Goal: Task Accomplishment & Management: Manage account settings

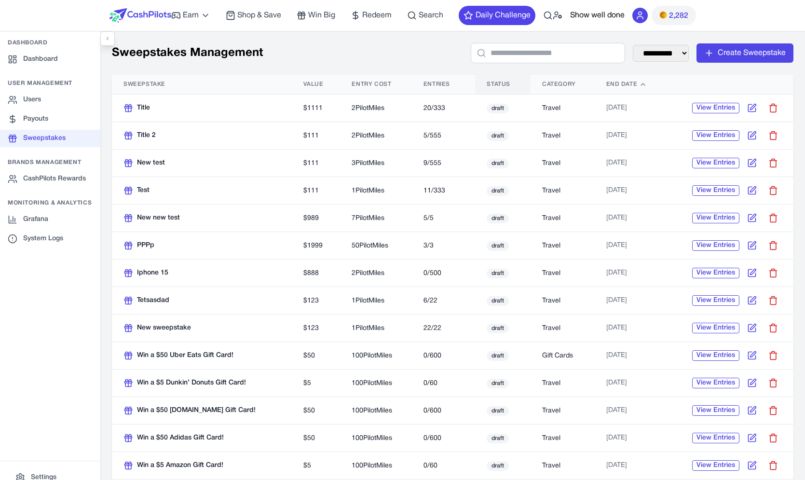
click at [492, 82] on span "Status" at bounding box center [499, 85] width 24 height 8
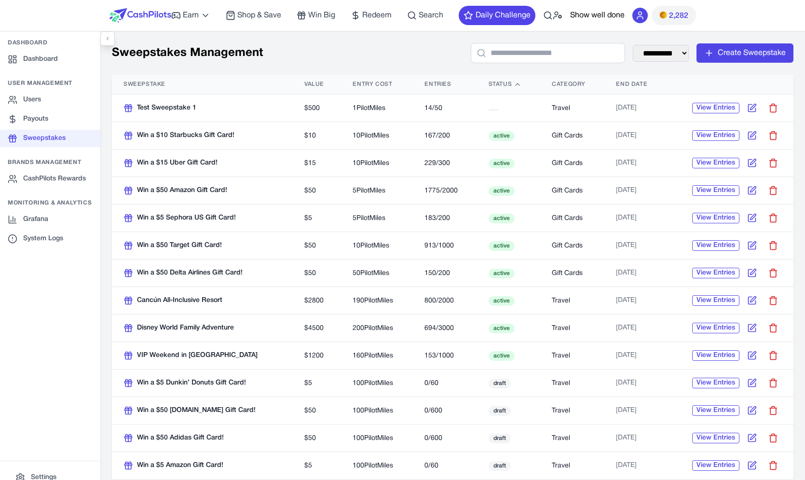
click at [504, 327] on button "active" at bounding box center [502, 329] width 26 height 10
click at [747, 333] on icon at bounding box center [752, 328] width 10 height 10
select select "******"
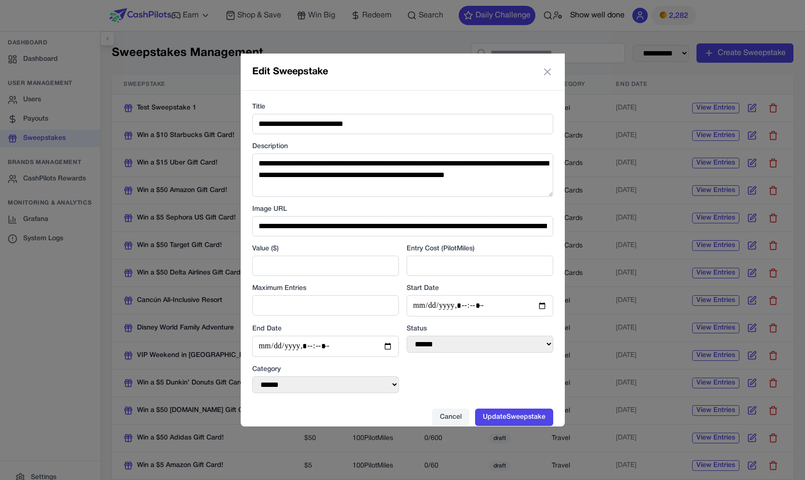
click at [615, 99] on div "**********" at bounding box center [402, 240] width 805 height 480
click at [547, 71] on icon at bounding box center [548, 72] width 6 height 6
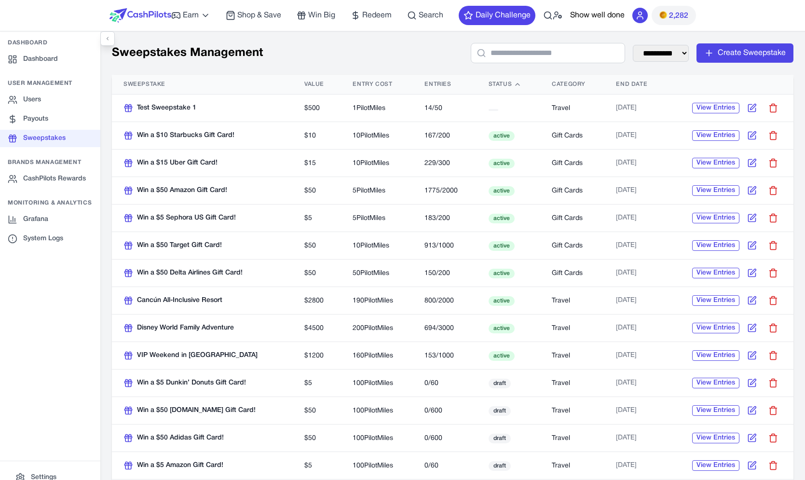
click at [497, 330] on button "active" at bounding box center [502, 329] width 26 height 10
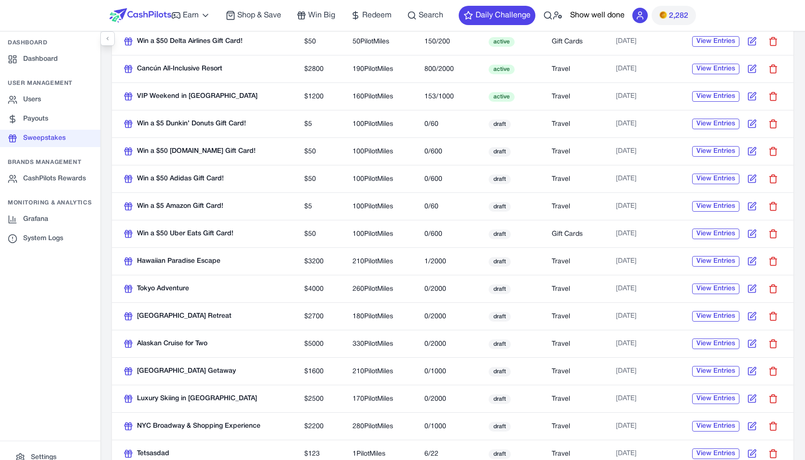
scroll to position [31, 0]
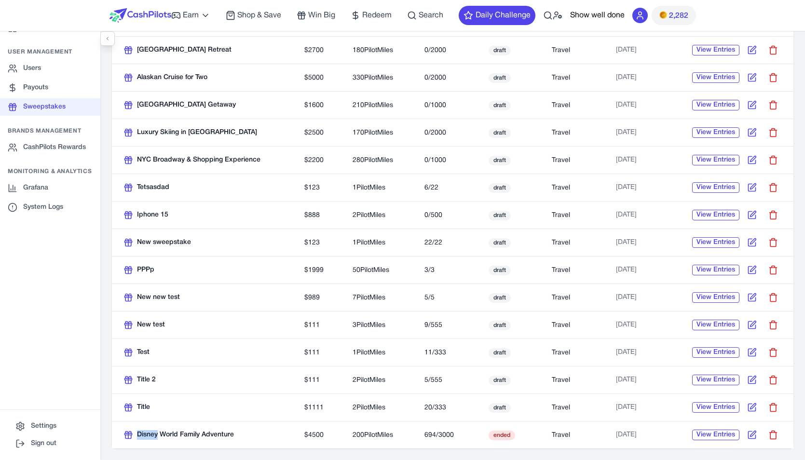
click at [498, 433] on button "ended" at bounding box center [502, 436] width 27 height 10
click at [747, 432] on icon at bounding box center [752, 435] width 10 height 10
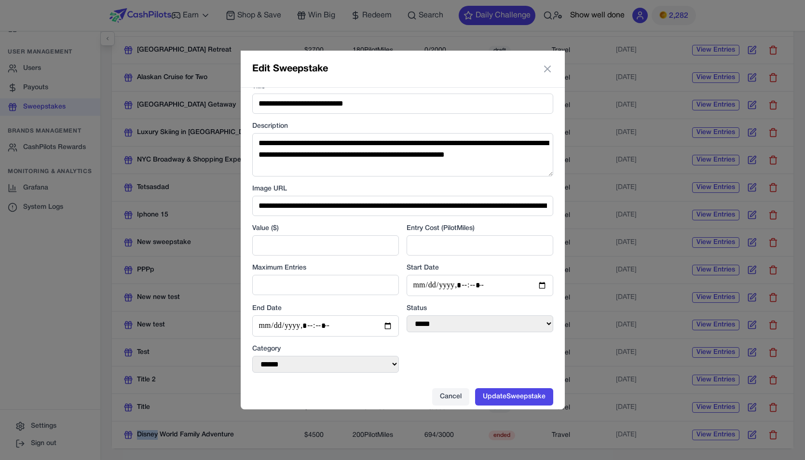
scroll to position [23, 0]
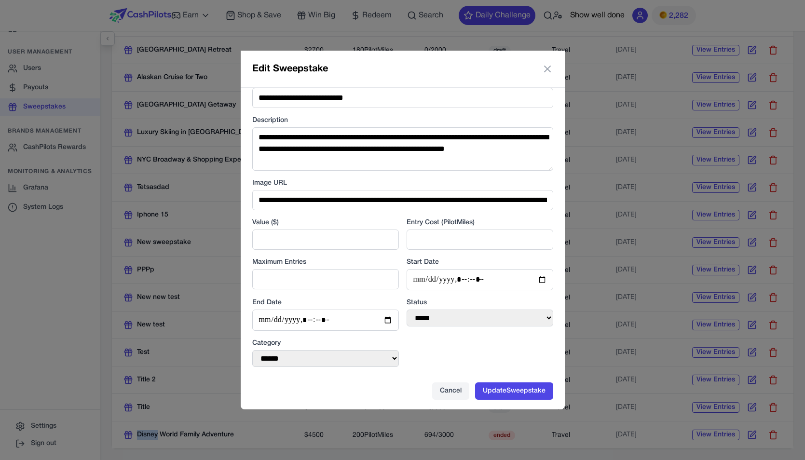
select select "******"
click option "******" at bounding box center [0, 0] width 0 height 0
click at [506, 388] on button "Update Sweepstake" at bounding box center [514, 391] width 78 height 17
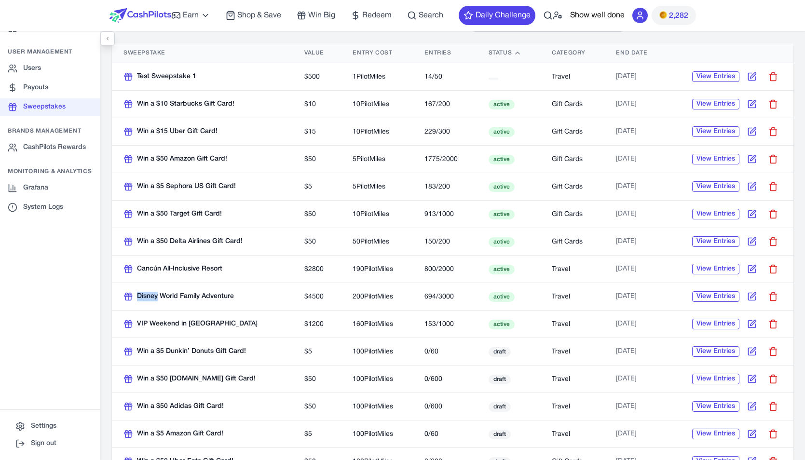
click at [156, 13] on img at bounding box center [141, 15] width 62 height 14
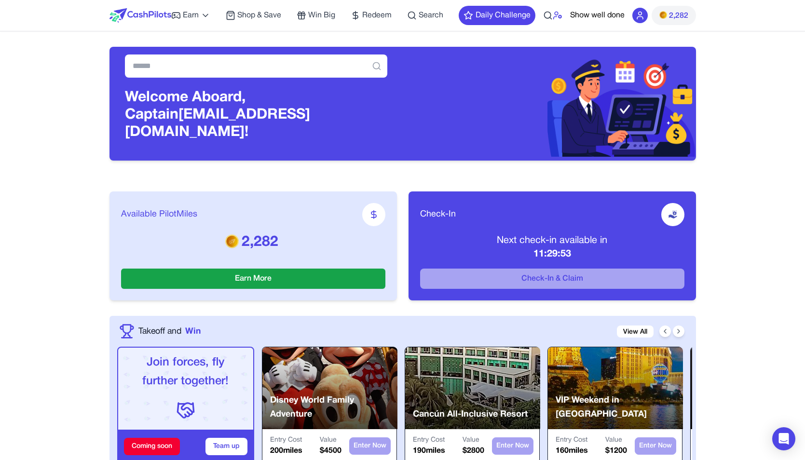
drag, startPoint x: 552, startPoint y: 19, endPoint x: 561, endPoint y: 19, distance: 9.2
click at [561, 19] on div "Earn Play Games Enjoy fun games and earn Try New App Test new app for rewards T…" at bounding box center [403, 15] width 587 height 31
click at [561, 19] on icon at bounding box center [558, 16] width 10 height 10
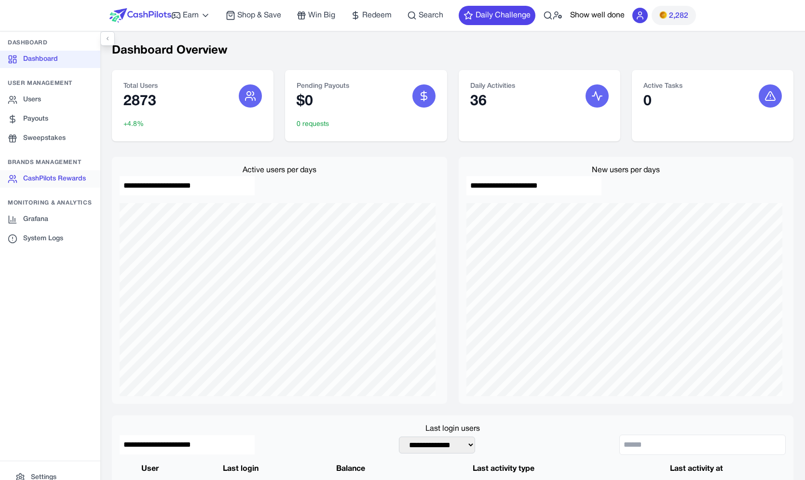
click at [78, 176] on link "CashPilots Rewards" at bounding box center [50, 178] width 100 height 17
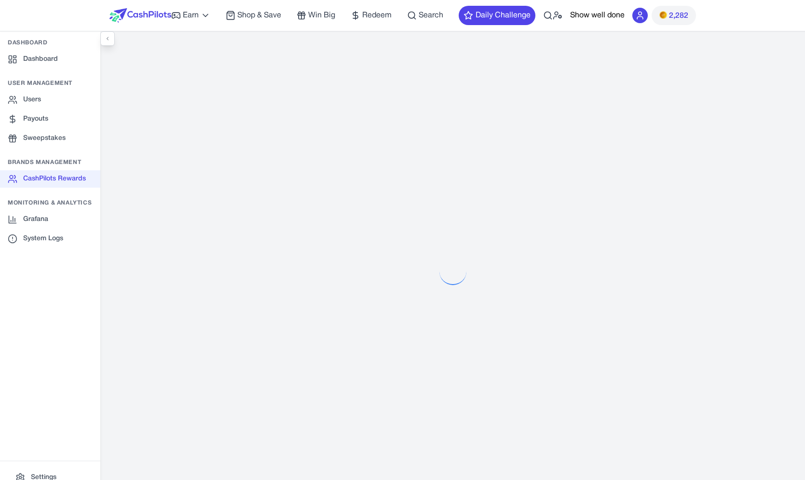
select select "**********"
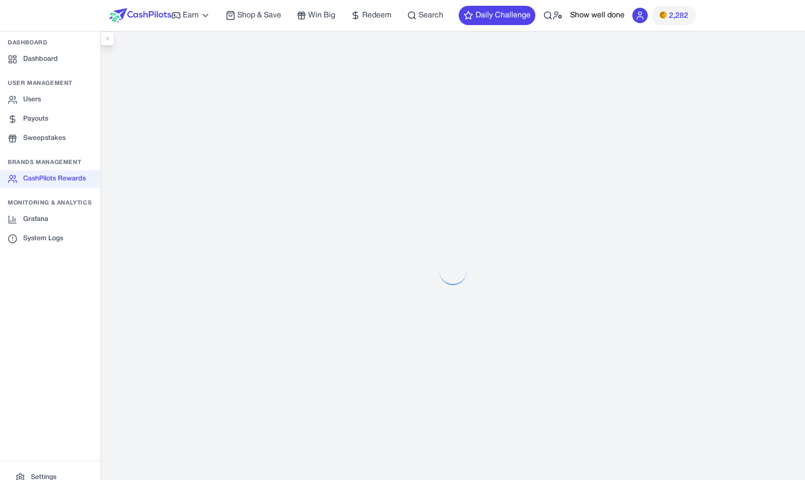
select select "**********"
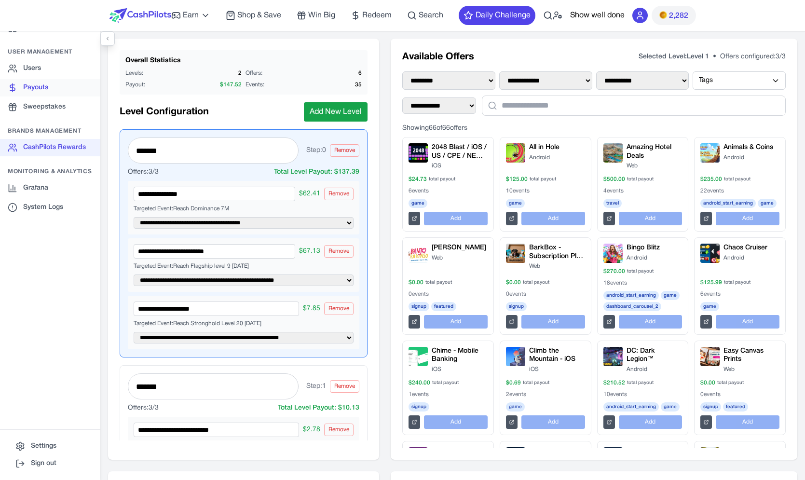
click at [52, 96] on link "Payouts" at bounding box center [50, 87] width 100 height 17
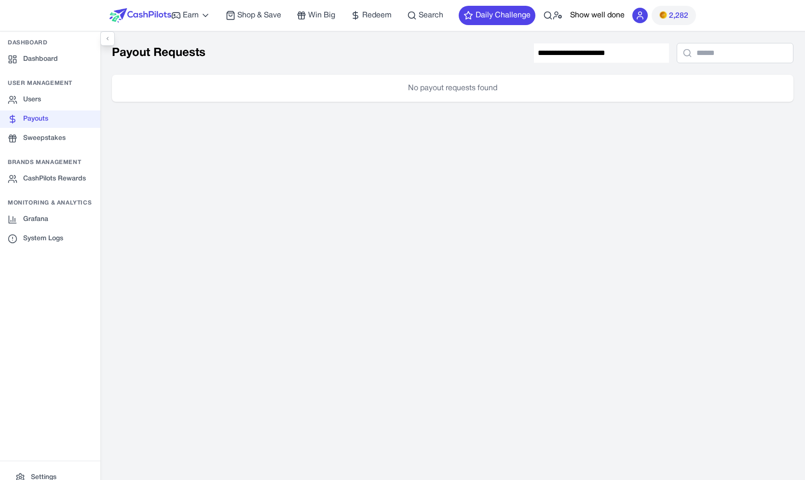
click at [570, 57] on input "**********" at bounding box center [601, 52] width 135 height 19
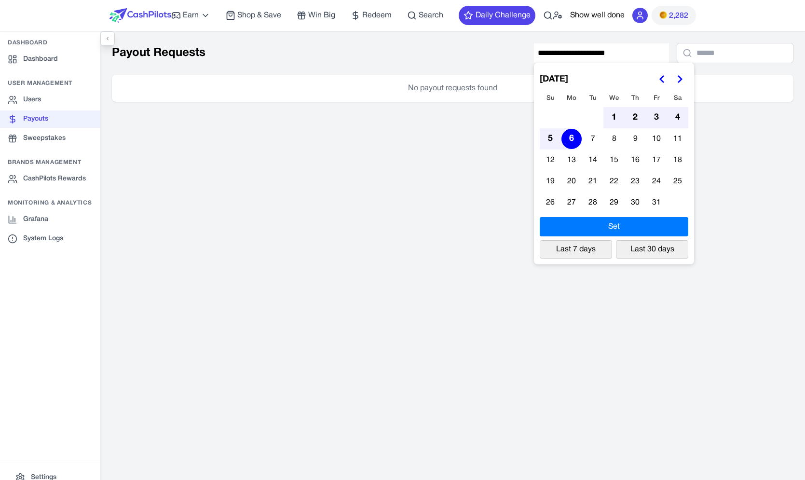
click at [657, 78] on icon "Go to the Previous Month" at bounding box center [663, 79] width 12 height 12
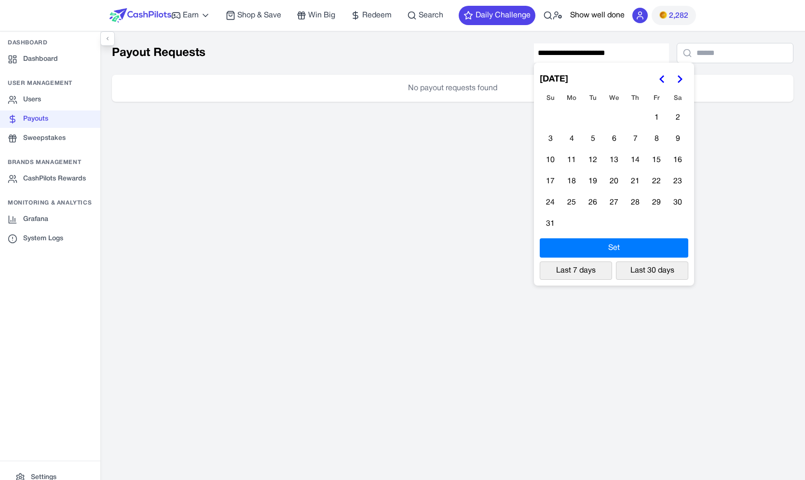
click at [657, 78] on icon "Go to the Previous Month" at bounding box center [663, 79] width 12 height 12
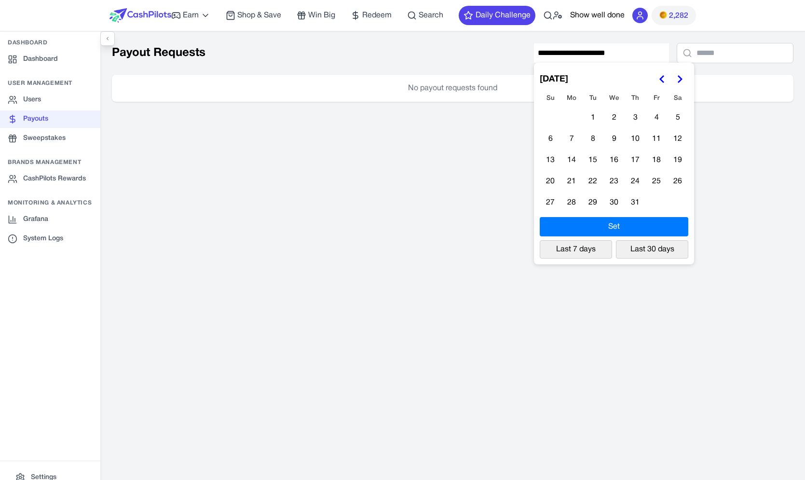
click at [657, 78] on icon "Go to the Previous Month" at bounding box center [663, 79] width 12 height 12
drag, startPoint x: 638, startPoint y: 79, endPoint x: 637, endPoint y: 91, distance: 12.1
click at [660, 80] on polygon "Go to the Previous Month" at bounding box center [662, 79] width 5 height 8
click at [647, 140] on button "9" at bounding box center [657, 139] width 20 height 20
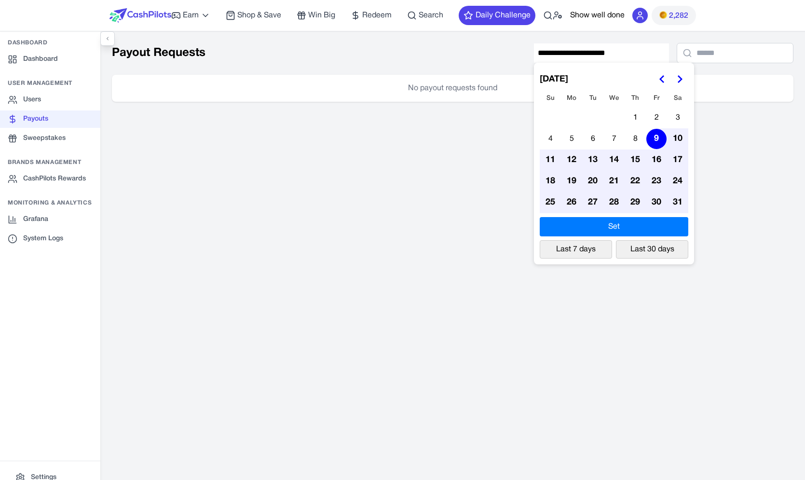
click at [629, 228] on button "Set" at bounding box center [614, 226] width 149 height 19
type input "**********"
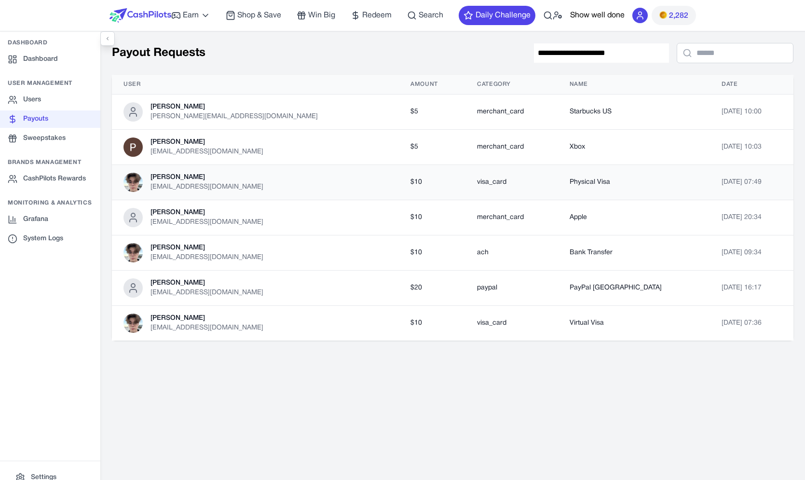
click at [258, 188] on div "Denis Chechel denisc@ein-des-ein.com" at bounding box center [256, 182] width 264 height 19
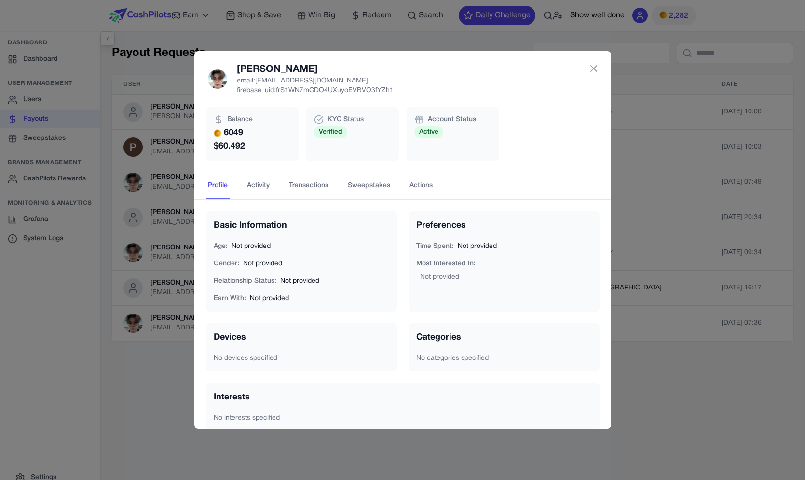
click at [693, 214] on div "Denis Chechel email: denisc@ein-des-ein.com firebase_uid: frS1WN7mCDO4UXuyoEVBV…" at bounding box center [402, 240] width 805 height 480
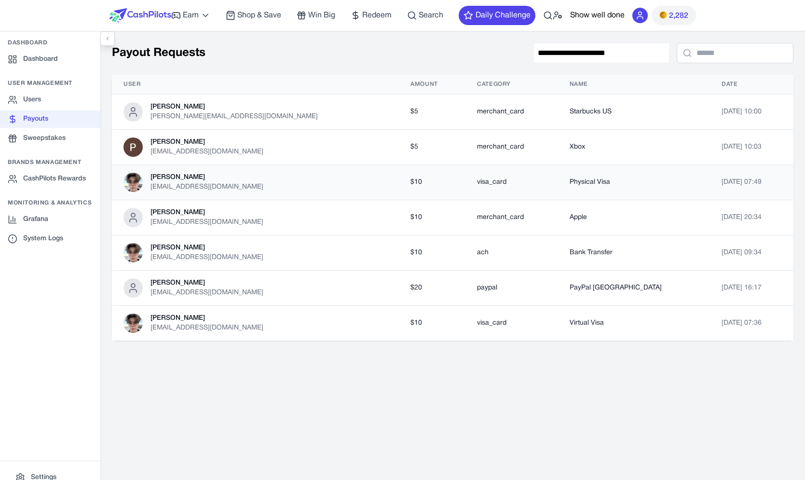
click at [466, 192] on td "visa_card" at bounding box center [512, 182] width 92 height 35
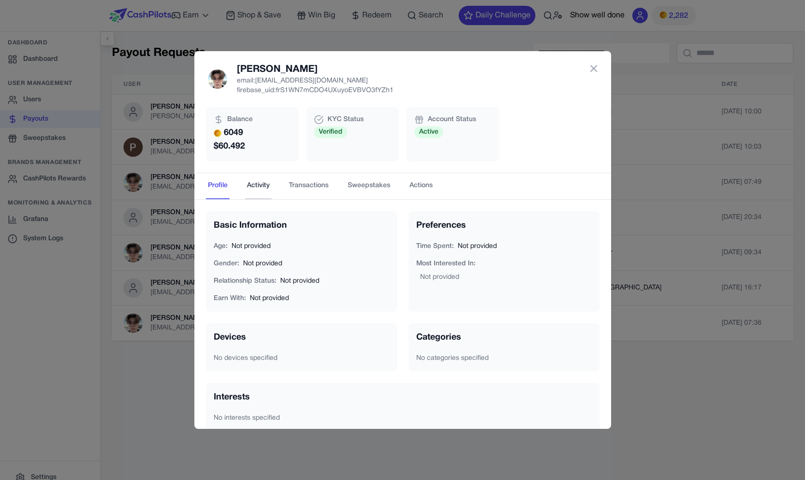
click at [269, 193] on button "Activity" at bounding box center [258, 186] width 27 height 26
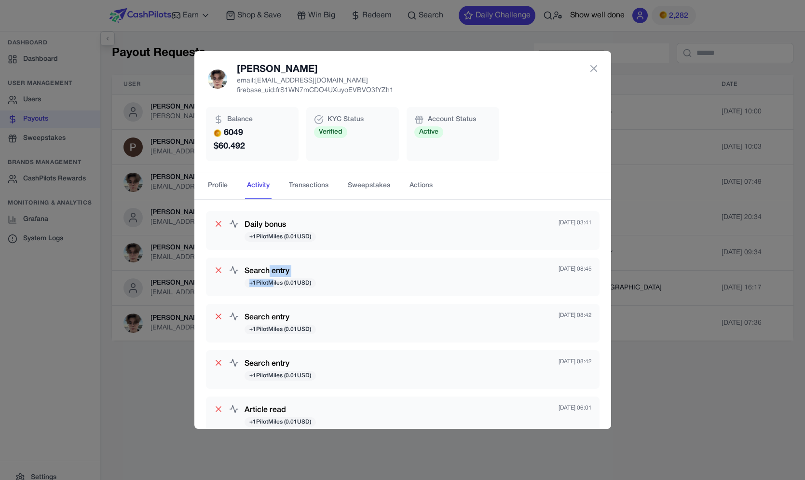
drag, startPoint x: 267, startPoint y: 271, endPoint x: 271, endPoint y: 280, distance: 10.1
click at [271, 280] on div "Search entry + 1 PilotMiles ( 0.01 USD)" at bounding box center [280, 276] width 71 height 23
click at [274, 280] on span "+ 1 PilotMiles ( 0.01 USD)" at bounding box center [280, 283] width 71 height 10
drag, startPoint x: 276, startPoint y: 283, endPoint x: 277, endPoint y: 269, distance: 13.5
click at [277, 269] on div "Search entry + 1 PilotMiles ( 0.01 USD)" at bounding box center [280, 276] width 71 height 23
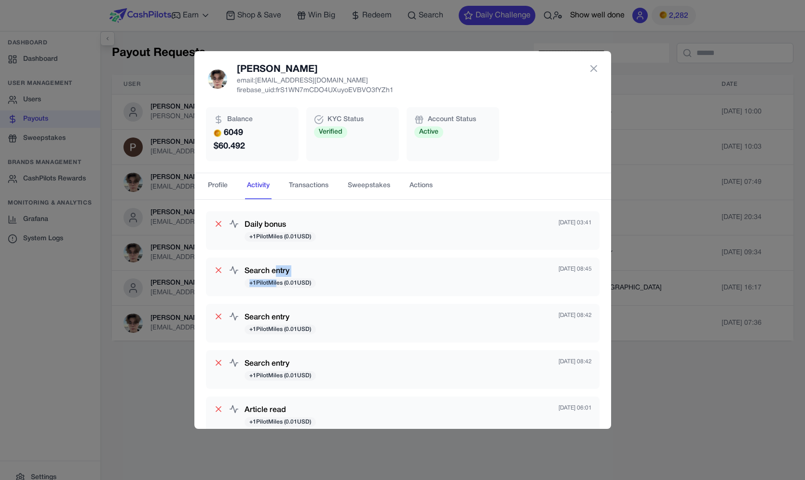
drag, startPoint x: 277, startPoint y: 269, endPoint x: 276, endPoint y: 281, distance: 11.6
click at [276, 281] on div "Search entry + 1 PilotMiles ( 0.01 USD)" at bounding box center [280, 276] width 71 height 23
drag, startPoint x: 280, startPoint y: 280, endPoint x: 279, endPoint y: 275, distance: 5.8
click at [279, 275] on div "Search entry + 1 PilotMiles ( 0.01 USD)" at bounding box center [280, 276] width 71 height 23
drag, startPoint x: 279, startPoint y: 275, endPoint x: 279, endPoint y: 288, distance: 13.0
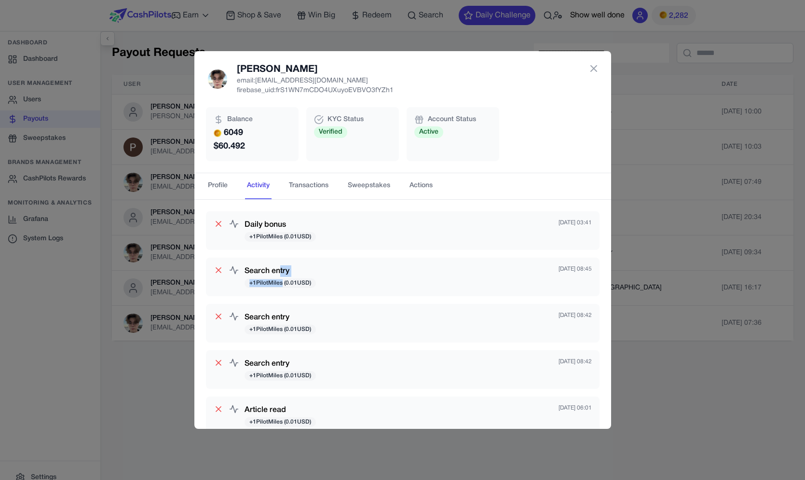
click at [279, 288] on div "Search entry + 1 PilotMiles ( 0.01 USD)" at bounding box center [280, 276] width 71 height 23
drag, startPoint x: 259, startPoint y: 272, endPoint x: 261, endPoint y: 283, distance: 11.3
click at [260, 283] on div "Search entry + 1 PilotMiles ( 0.01 USD)" at bounding box center [280, 276] width 71 height 23
drag, startPoint x: 267, startPoint y: 279, endPoint x: 265, endPoint y: 272, distance: 7.5
click at [265, 272] on div "Search entry + 1 PilotMiles ( 0.01 USD)" at bounding box center [280, 276] width 71 height 23
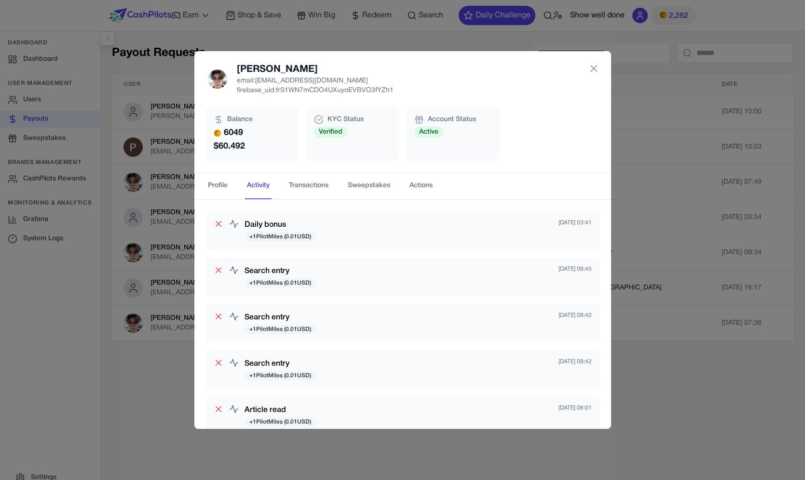
click at [265, 272] on h3 "Search entry" at bounding box center [280, 271] width 71 height 12
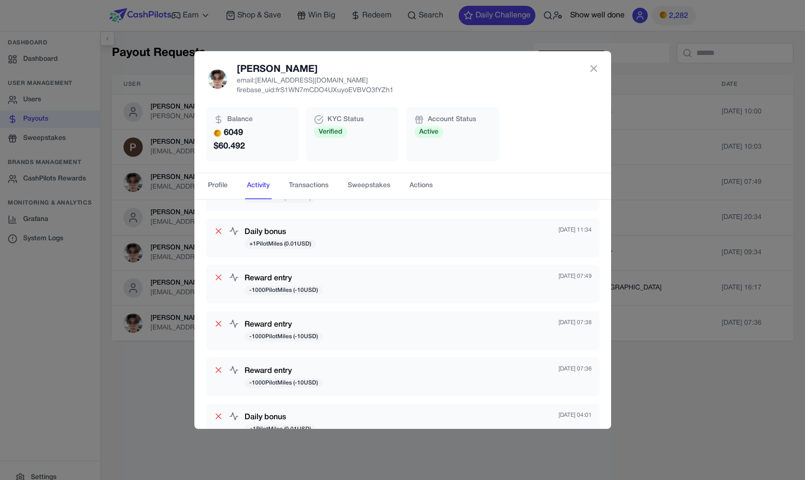
scroll to position [318, 0]
click at [178, 287] on div "Denis Chechel email: denisc@ein-des-ein.com firebase_uid: frS1WN7mCDO4UXuyoEVBV…" at bounding box center [402, 240] width 805 height 480
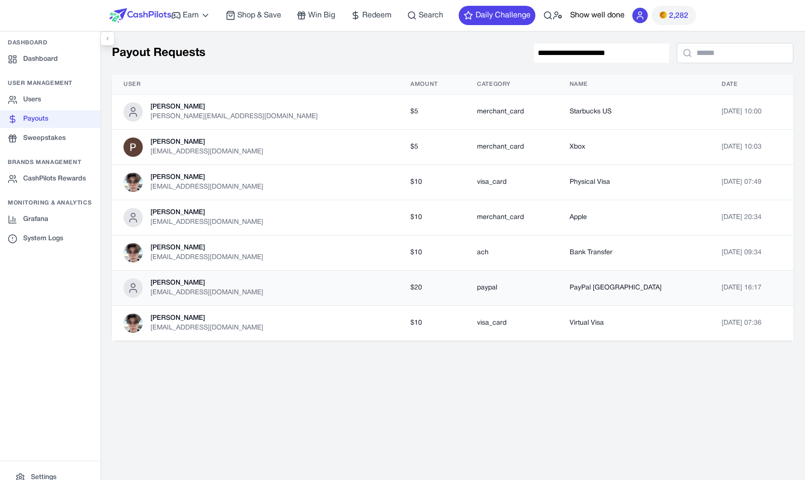
click at [220, 280] on div "Kivon Scott" at bounding box center [207, 283] width 113 height 10
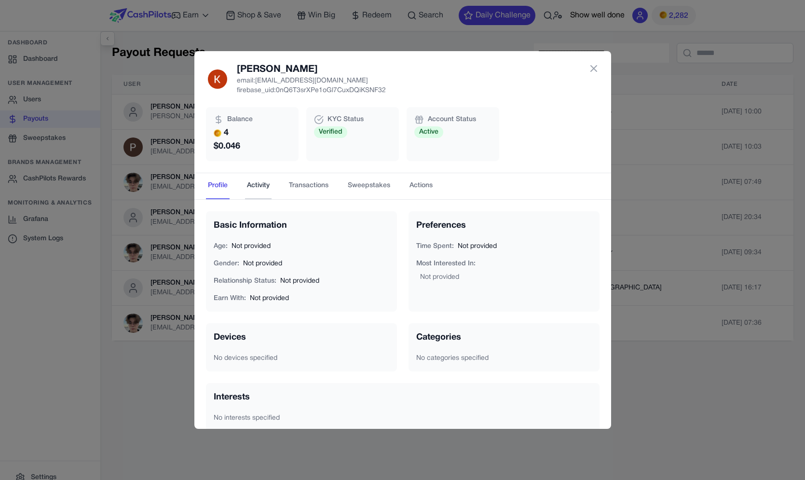
click at [254, 188] on button "Activity" at bounding box center [258, 186] width 27 height 26
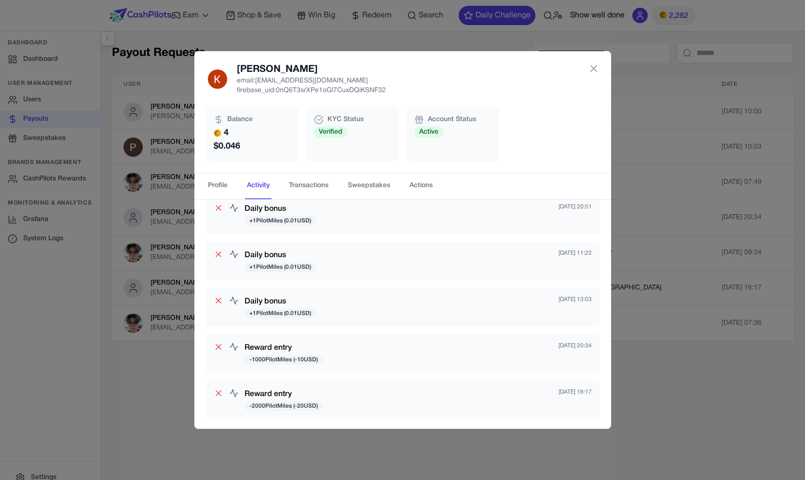
scroll to position [65, 0]
click at [287, 343] on h3 "Reward entry" at bounding box center [284, 345] width 78 height 12
drag, startPoint x: 287, startPoint y: 343, endPoint x: 260, endPoint y: 348, distance: 27.1
click at [260, 348] on h3 "Reward entry" at bounding box center [284, 345] width 78 height 12
copy h3 "Reward entry"
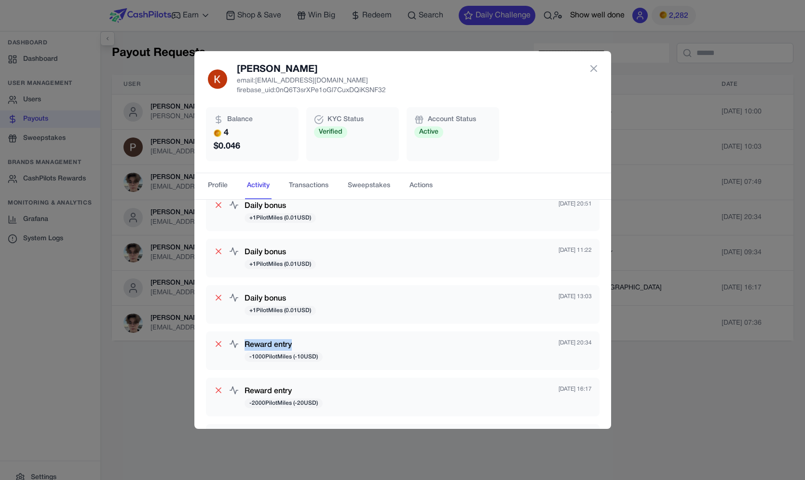
click at [255, 345] on h3 "Reward entry" at bounding box center [284, 345] width 78 height 12
drag, startPoint x: 255, startPoint y: 345, endPoint x: 276, endPoint y: 345, distance: 20.3
click at [276, 345] on h3 "Reward entry" at bounding box center [284, 345] width 78 height 12
copy h3 "Reward entry"
click at [205, 187] on nav "Profile Activity Transactions Sweepstakes Actions" at bounding box center [402, 186] width 417 height 26
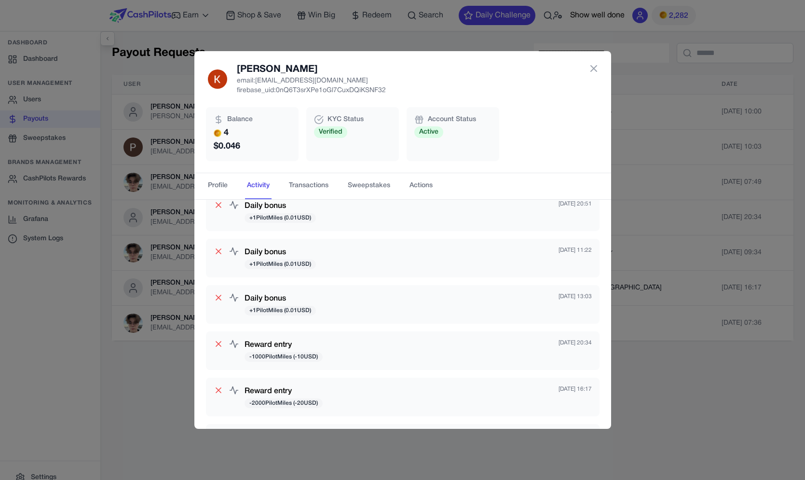
click at [166, 167] on div "Kivon Scott email: kivonscottglows@gmail.com firebase_uid: 0nQ6T3srXPe1oGl7CuxD…" at bounding box center [402, 240] width 805 height 480
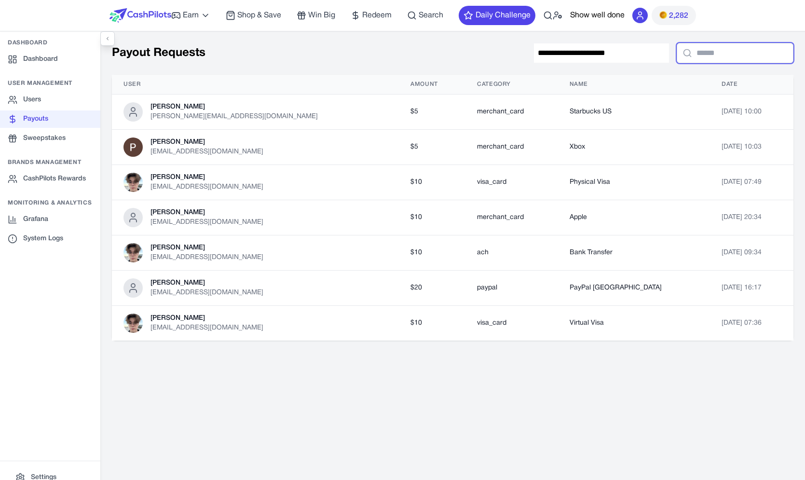
click at [726, 60] on input "text" at bounding box center [735, 53] width 117 height 20
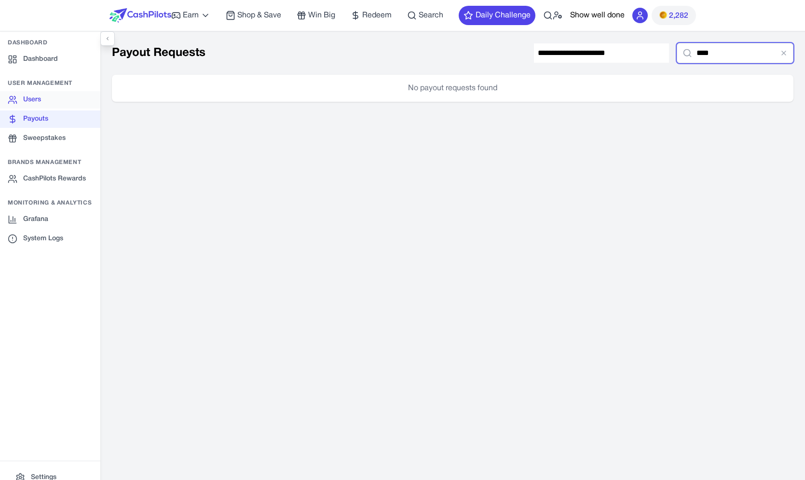
type input "****"
click at [41, 96] on link "Users" at bounding box center [50, 99] width 100 height 17
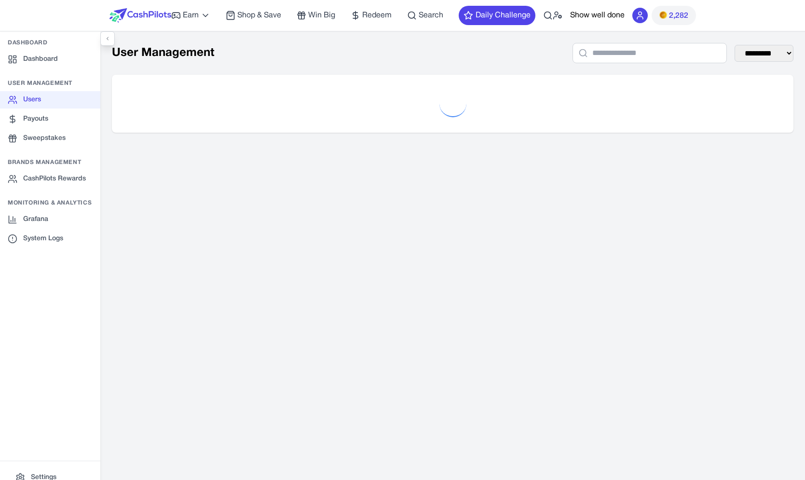
click at [675, 65] on div "**********" at bounding box center [452, 87] width 705 height 113
click at [675, 52] on input "text" at bounding box center [650, 53] width 154 height 20
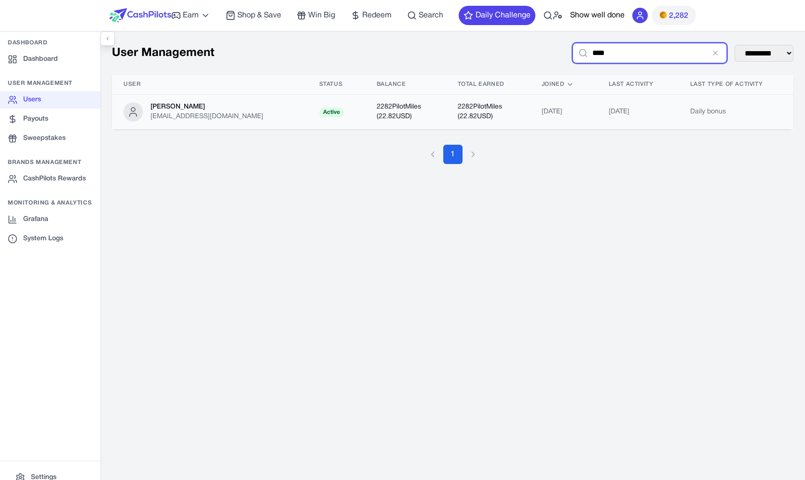
type input "****"
click at [273, 126] on td "Niv Leibovici awagucwbgjrmhmrtdc@fxavaj.com" at bounding box center [210, 112] width 196 height 35
